Goal: Information Seeking & Learning: Understand process/instructions

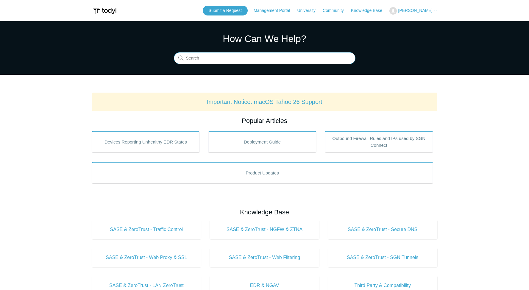
click at [211, 59] on input "Search" at bounding box center [264, 58] width 181 height 12
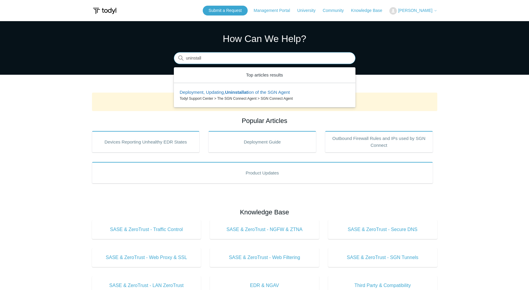
type input "uninstall"
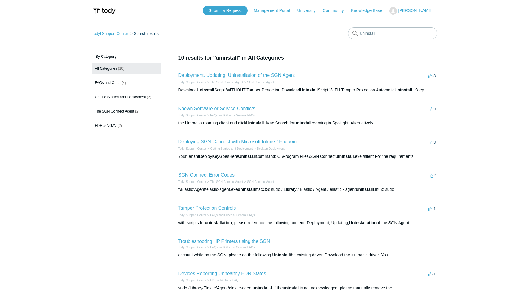
click at [208, 75] on link "Deployment, Updating, Uninstallation of the SGN Agent" at bounding box center [236, 75] width 117 height 5
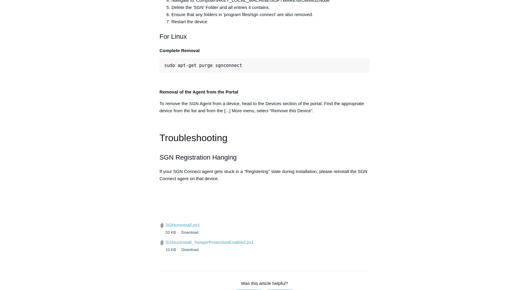
scroll to position [1271, 0]
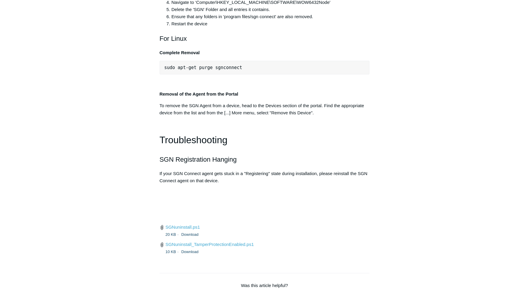
scroll to position [1266, 0]
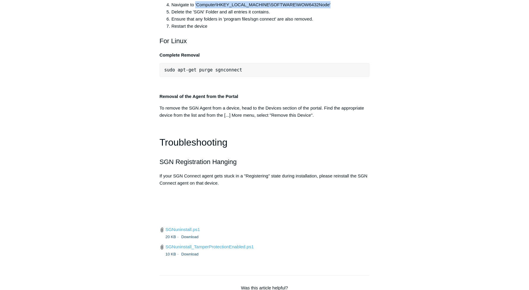
drag, startPoint x: 331, startPoint y: 246, endPoint x: 195, endPoint y: 244, distance: 135.4
click at [195, 8] on li "Navigate to ‘Computer\HKEY_LOCAL_MACHINE\SOFTWARE\WOW6432Node'" at bounding box center [270, 4] width 198 height 7
copy li "‘Computer\HKEY_LOCAL_MACHINE\SOFTWARE\WOW6432Node'"
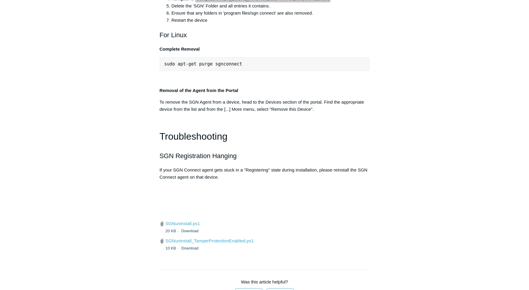
scroll to position [1262, 0]
